Goal: Task Accomplishment & Management: Manage account settings

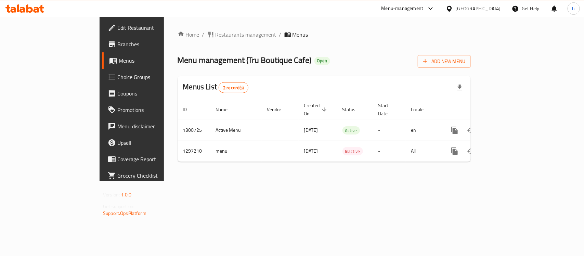
click at [117, 76] on span "Choice Groups" at bounding box center [154, 77] width 74 height 8
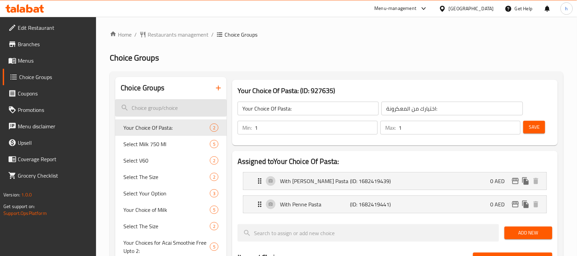
click at [158, 108] on input "search" at bounding box center [171, 107] width 112 height 17
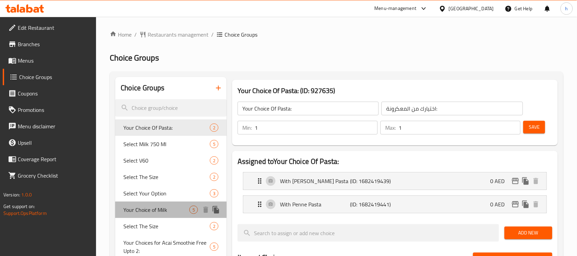
click at [165, 206] on span "Your Choice of Milk" at bounding box center [156, 210] width 66 height 8
type input "Your Choice of Milk"
type input "اختيارك من حليب"
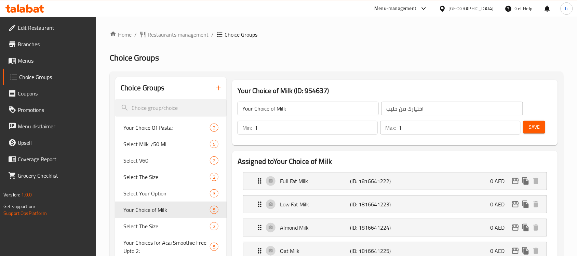
click at [185, 35] on span "Restaurants management" at bounding box center [178, 34] width 61 height 8
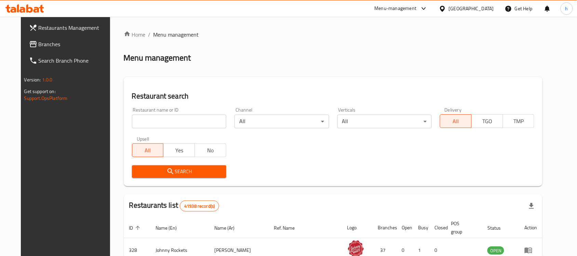
click at [39, 43] on span "Branches" at bounding box center [75, 44] width 73 height 8
